Goal: Transaction & Acquisition: Obtain resource

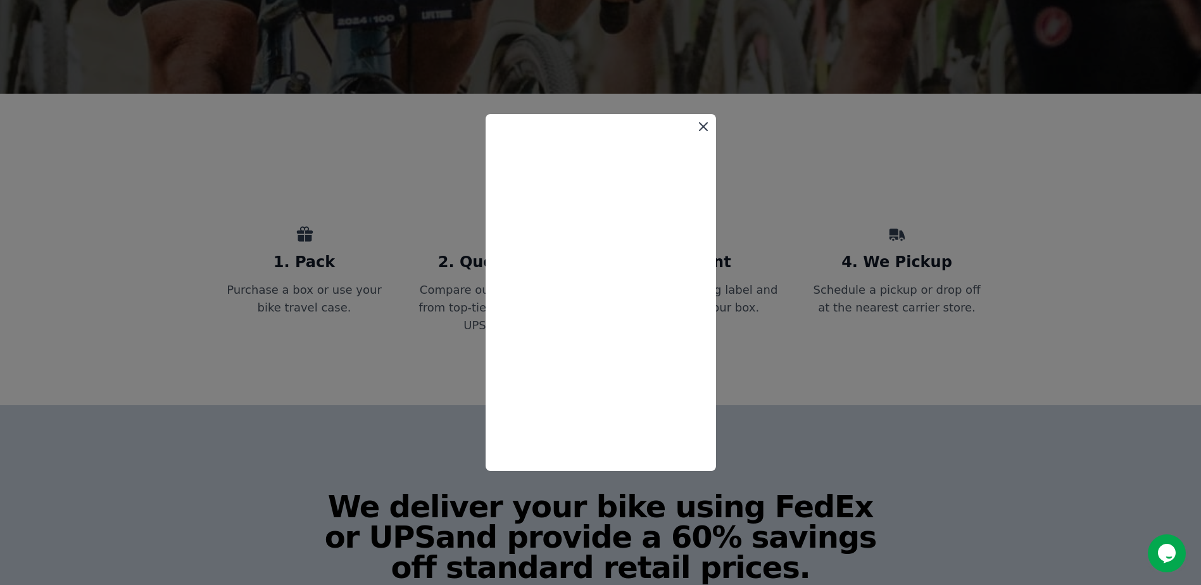
click at [698, 126] on icon at bounding box center [703, 126] width 15 height 15
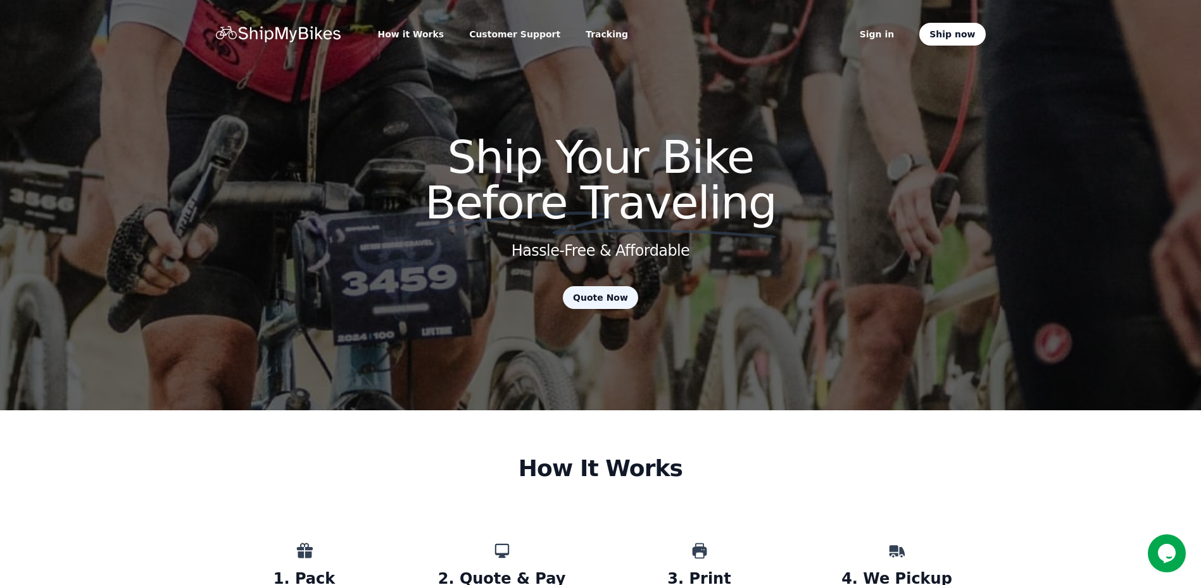
click at [618, 303] on link "Quote Now" at bounding box center [600, 297] width 75 height 23
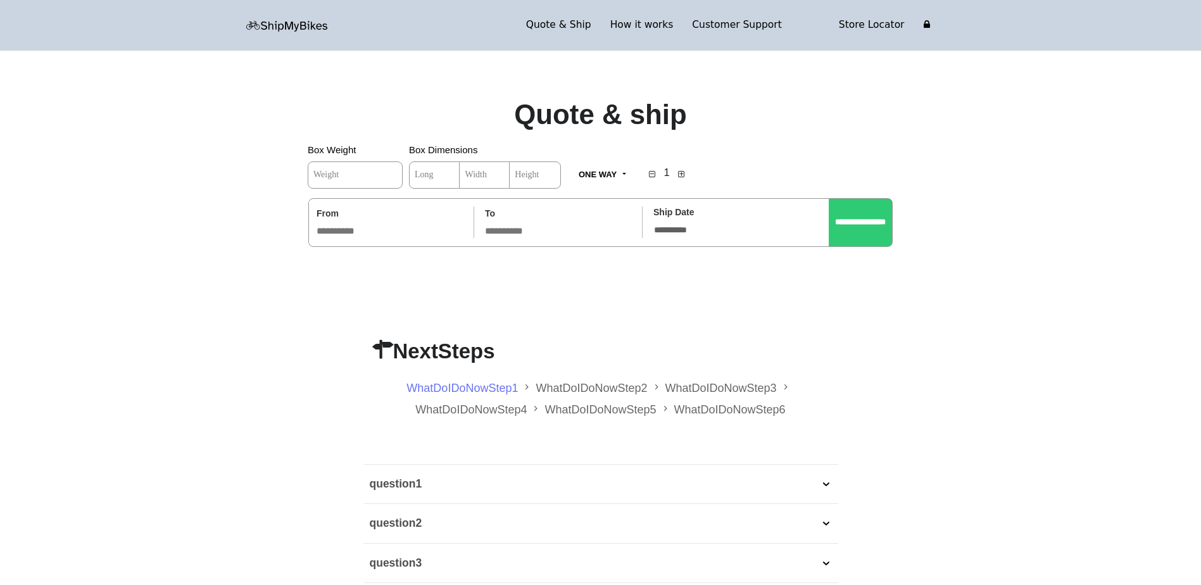
type input "*****"
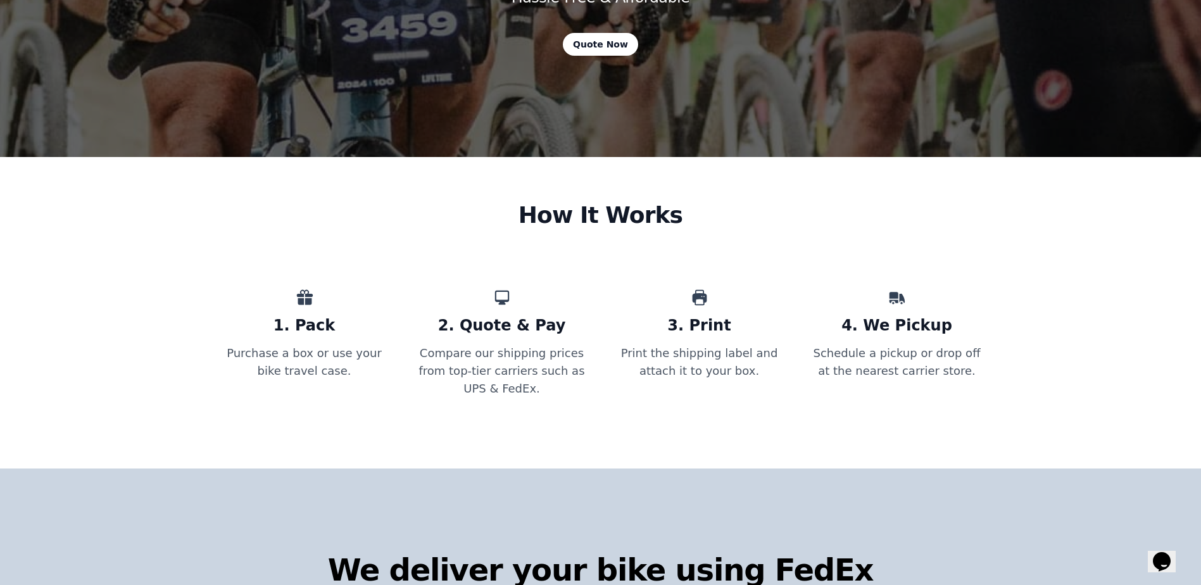
scroll to position [443, 0]
